Goal: Task Accomplishment & Management: Manage account settings

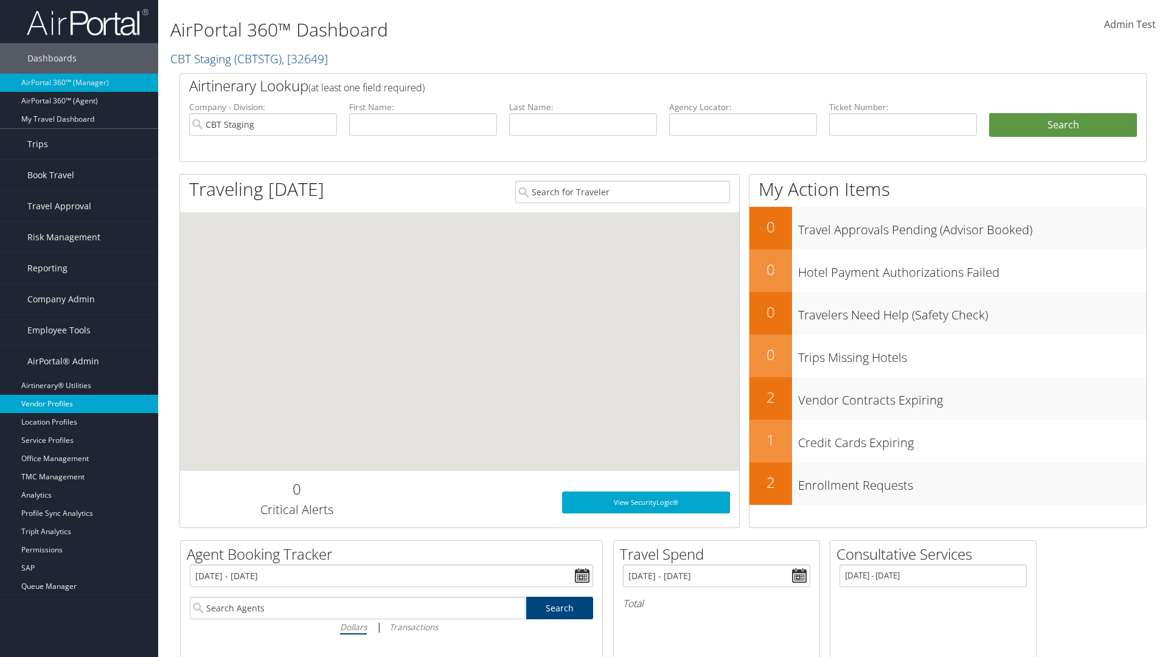
click at [79, 404] on link "Vendor Profiles" at bounding box center [79, 404] width 158 height 18
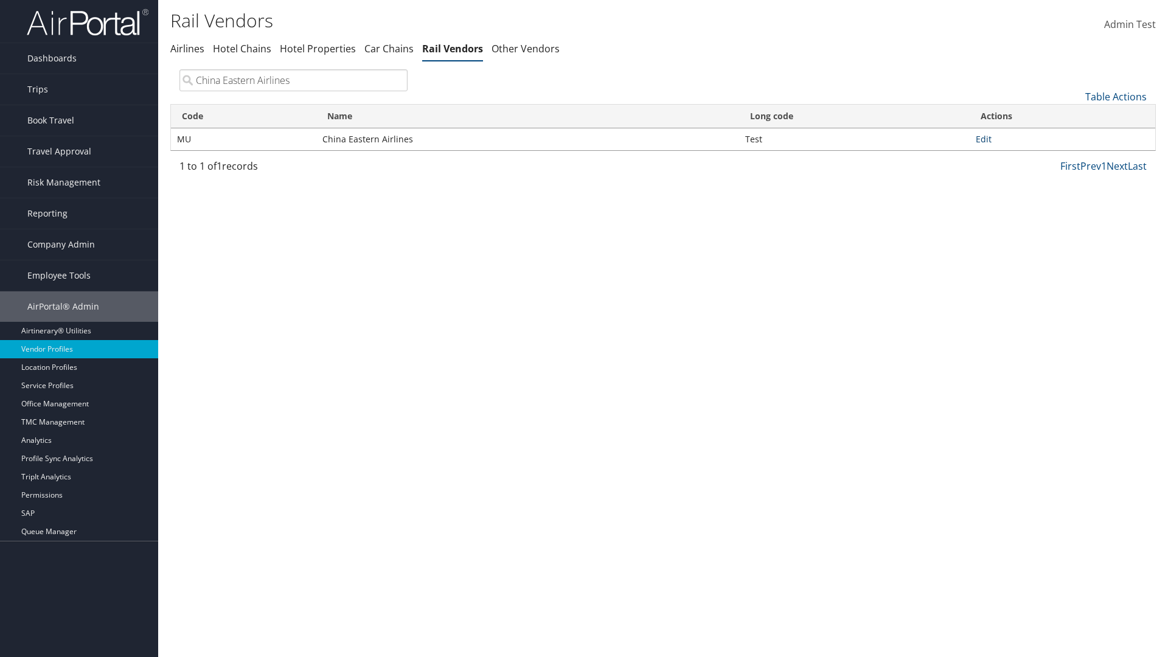
type input "China Eastern Airlines"
click at [983, 139] on link "Edit" at bounding box center [983, 139] width 16 height 12
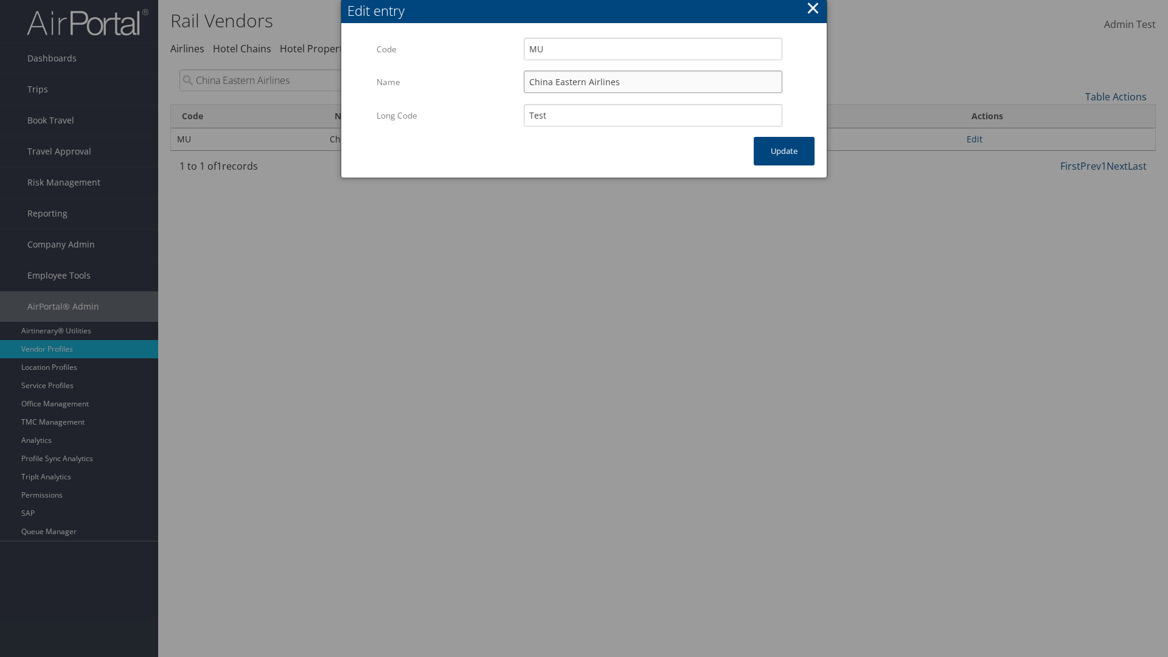
click at [653, 81] on input "China Eastern Airlines" at bounding box center [653, 82] width 258 height 23
type input "China Eastern Airlines"
click at [653, 115] on input "Test" at bounding box center [653, 115] width 258 height 23
type input "Test"
click at [784, 151] on button "Update" at bounding box center [784, 151] width 61 height 29
